Goal: Navigation & Orientation: Find specific page/section

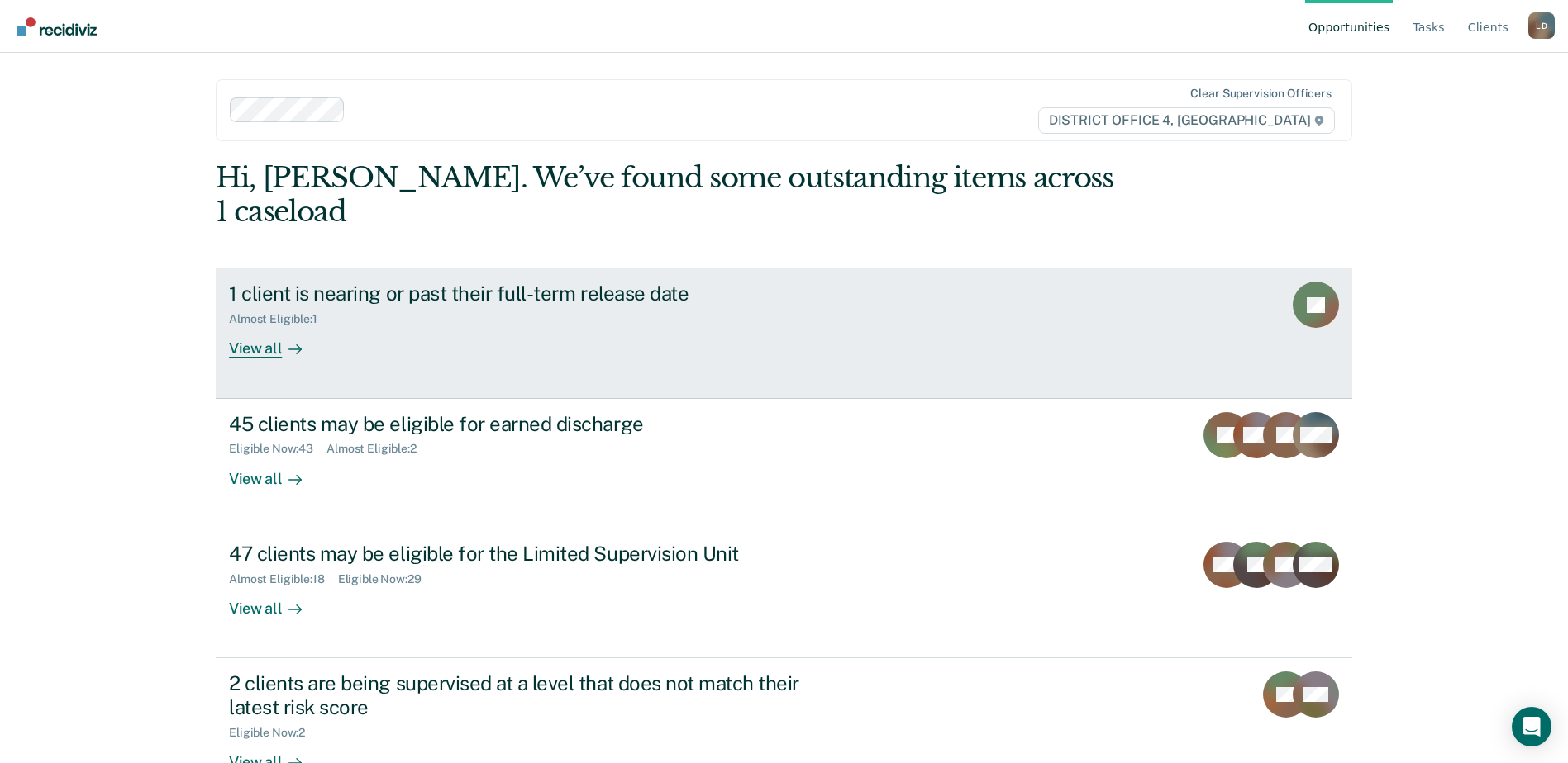
click at [282, 340] on div at bounding box center [291, 348] width 20 height 19
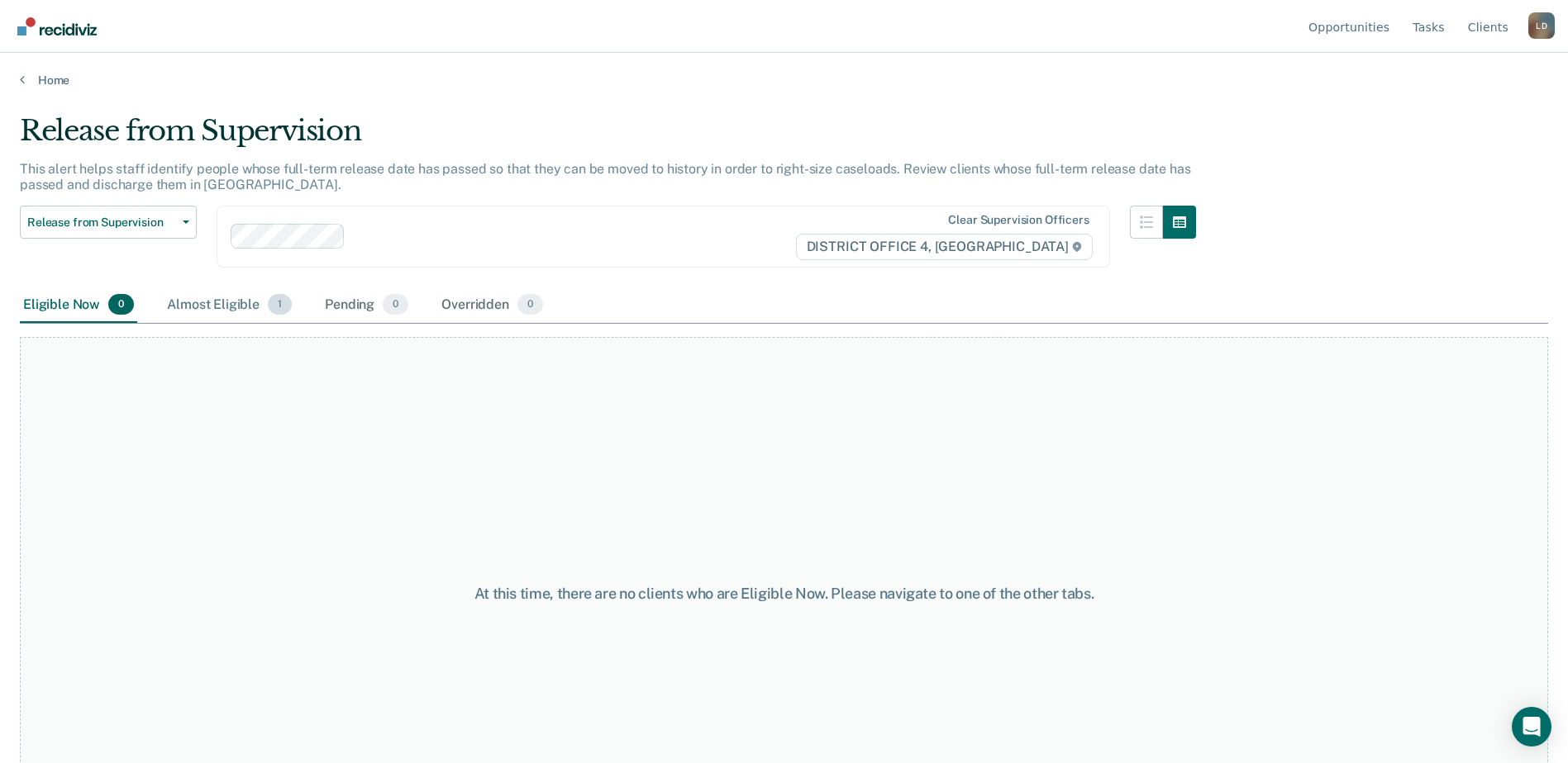
click at [226, 305] on div "Almost Eligible 1" at bounding box center [229, 306] width 131 height 37
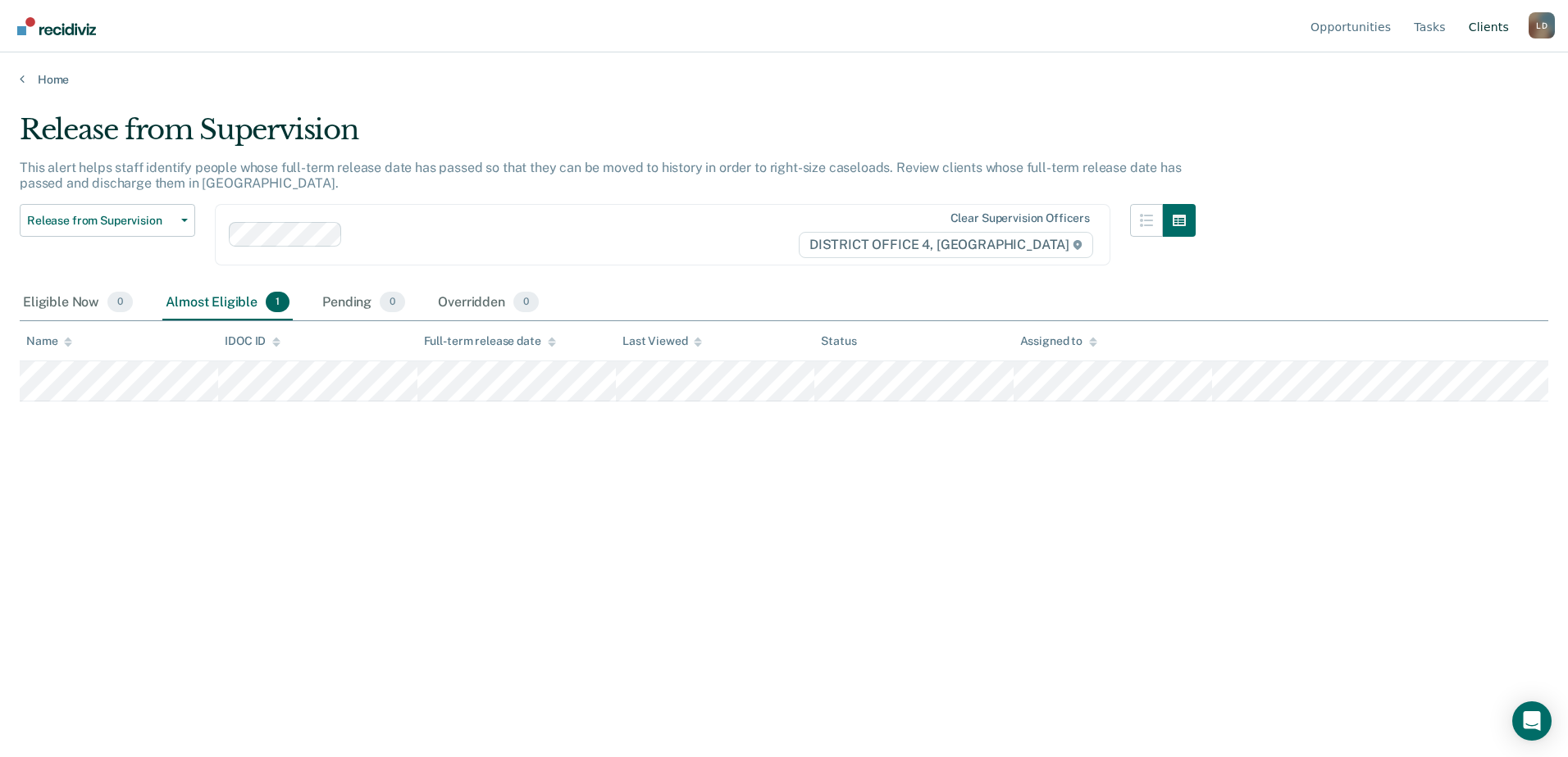
click at [1493, 24] on link "Client s" at bounding box center [1488, 26] width 47 height 52
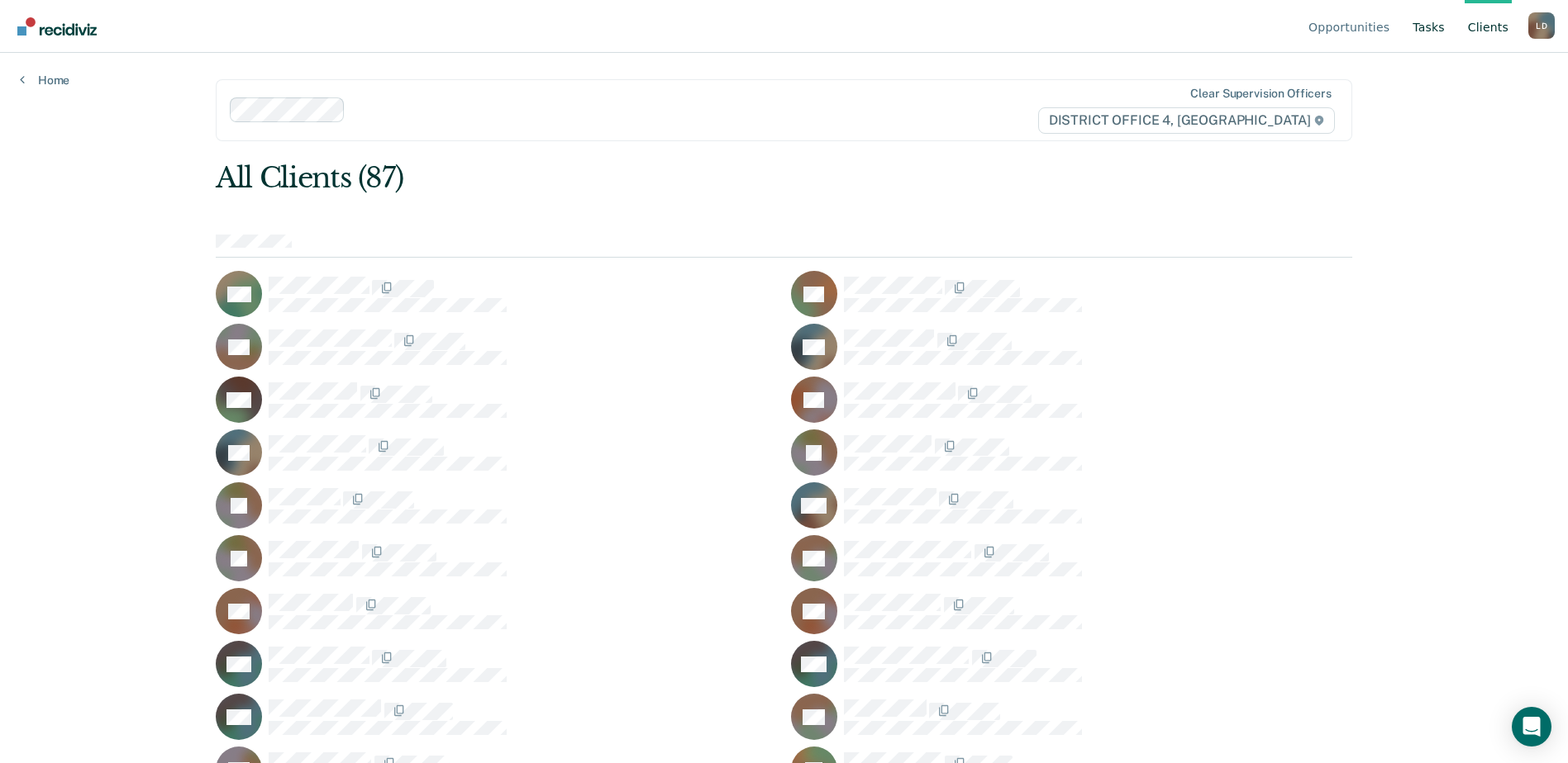
click at [1432, 29] on link "Tasks" at bounding box center [1429, 26] width 38 height 53
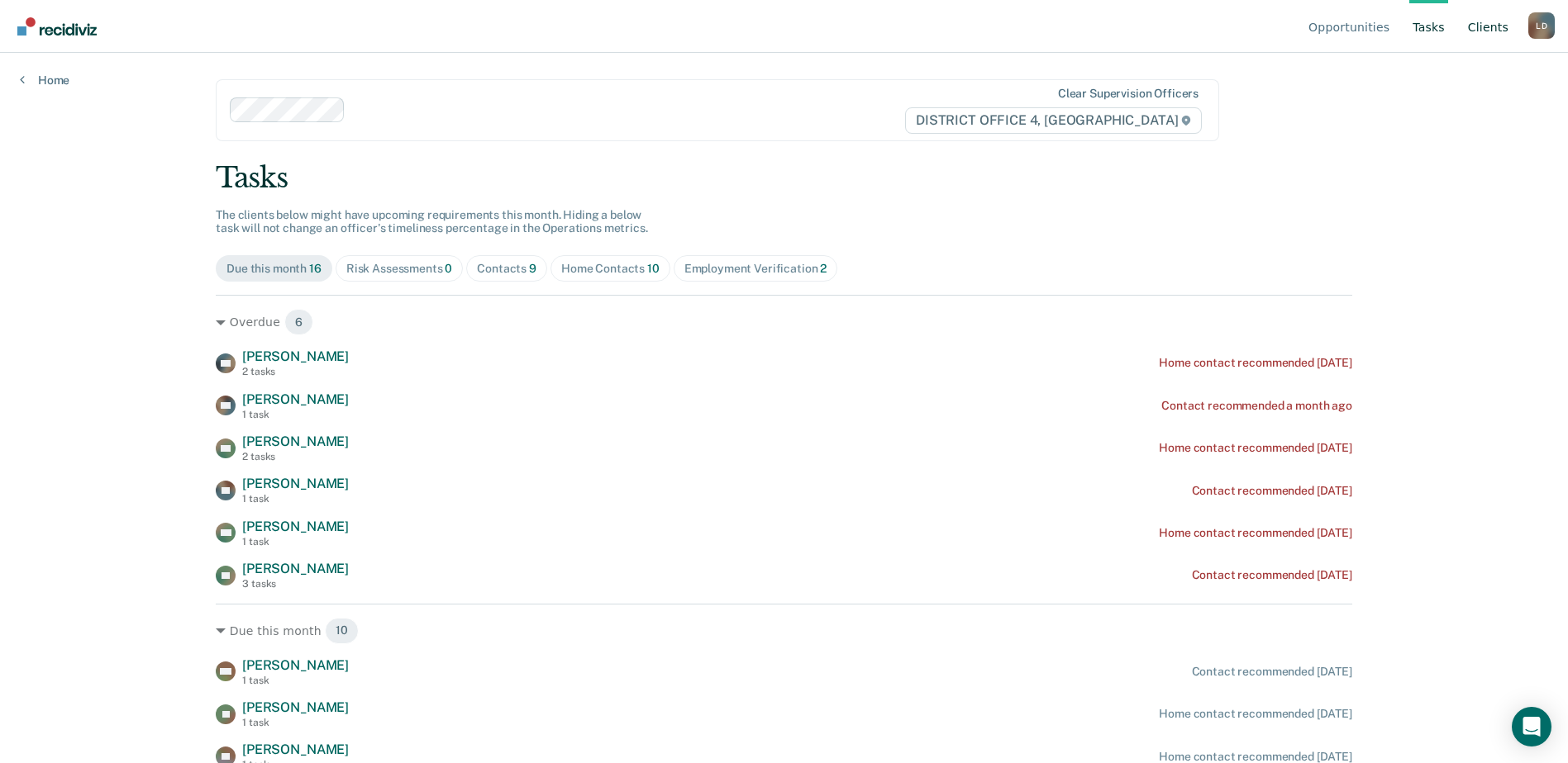
click at [1495, 28] on link "Client s" at bounding box center [1488, 26] width 47 height 53
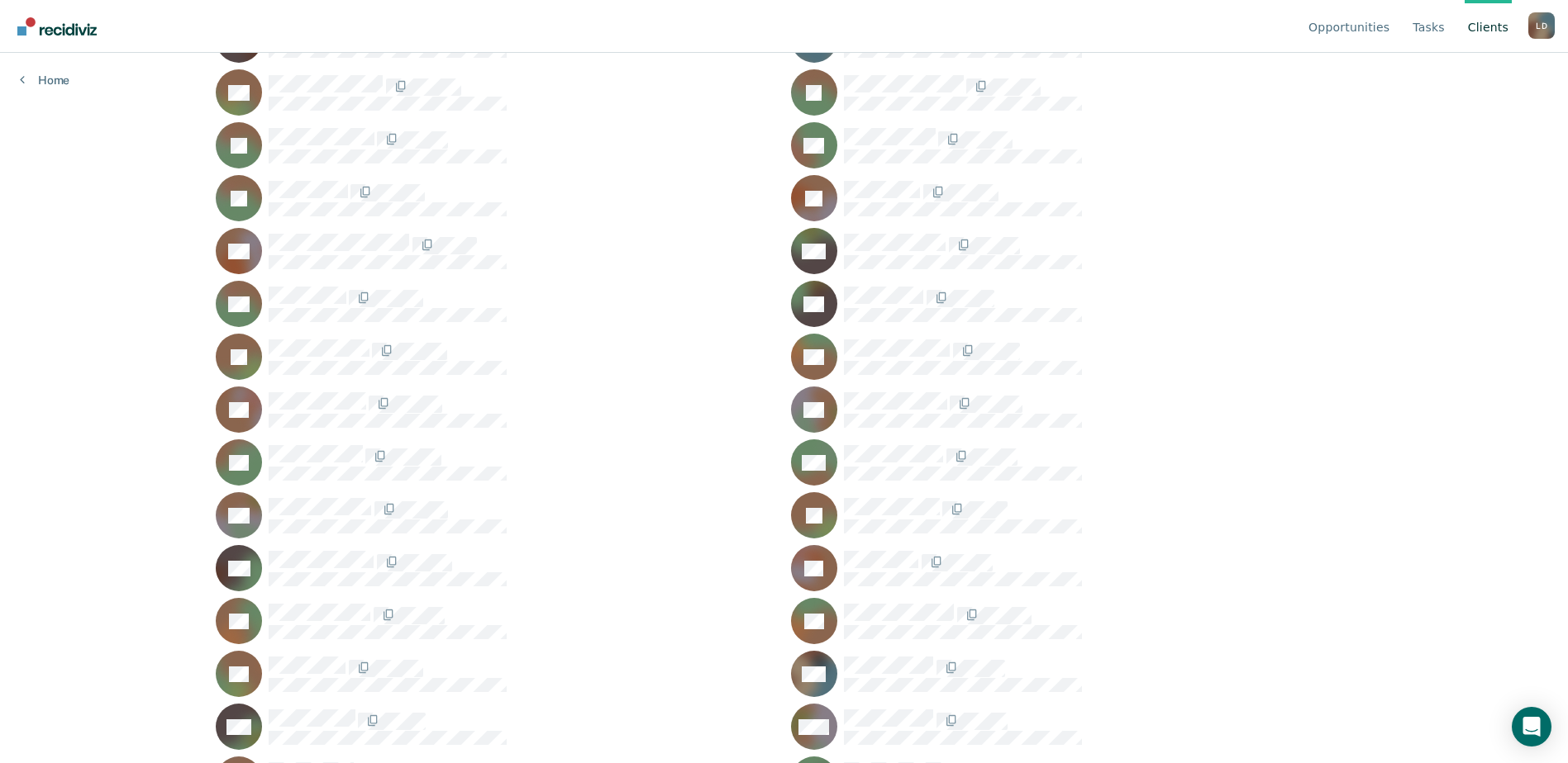
scroll to position [1825, 0]
